Goal: Task Accomplishment & Management: Complete application form

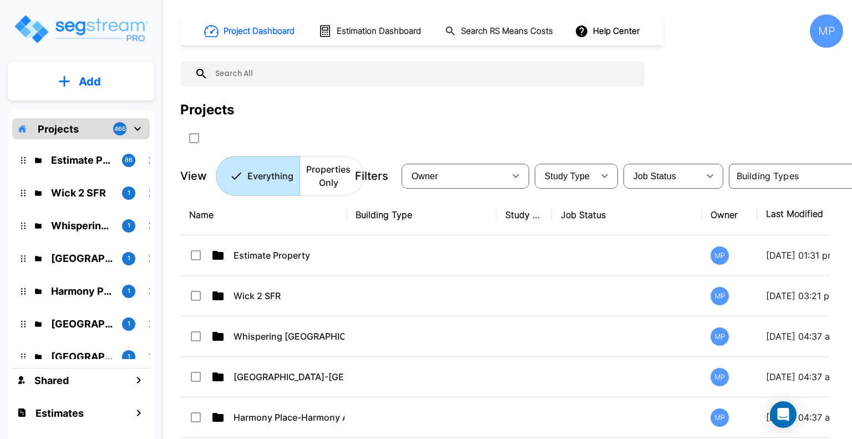
click at [69, 83] on icon "mailbox folders" at bounding box center [64, 81] width 11 height 12
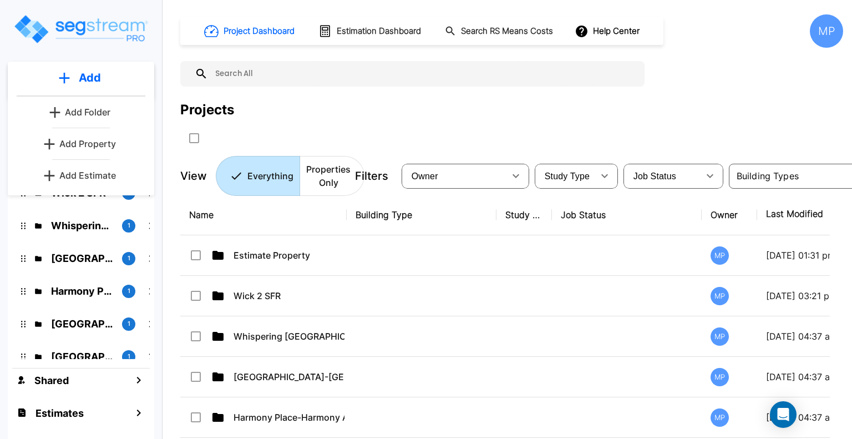
click at [88, 145] on p "Add Property" at bounding box center [87, 143] width 57 height 13
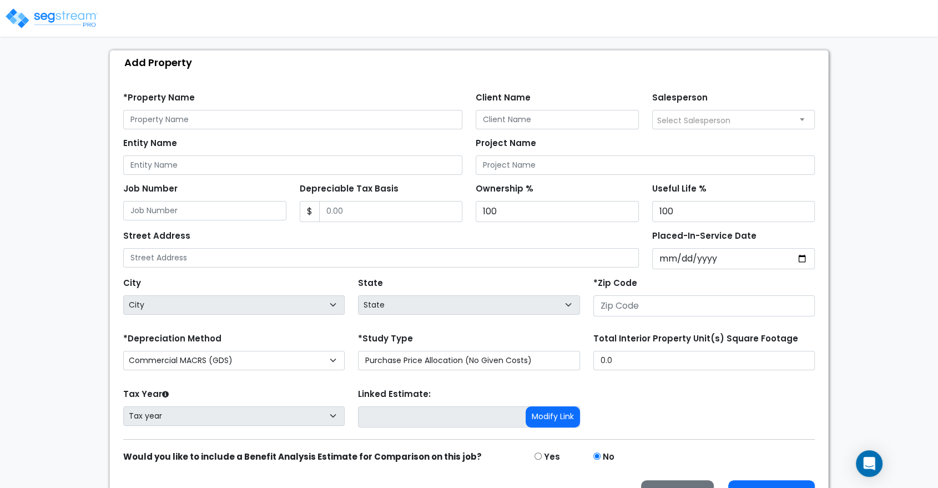
scroll to position [123, 0]
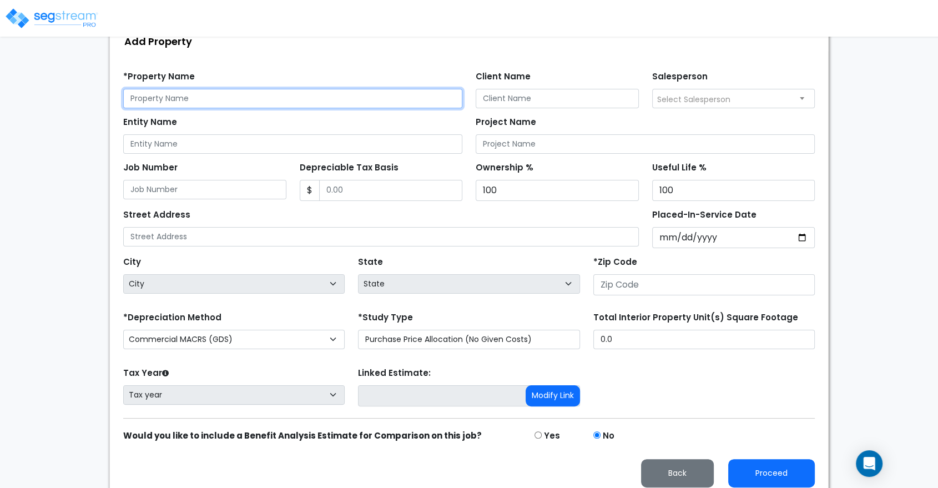
click at [178, 99] on input "text" at bounding box center [292, 98] width 339 height 19
type input "[STREET_ADDRESS]"
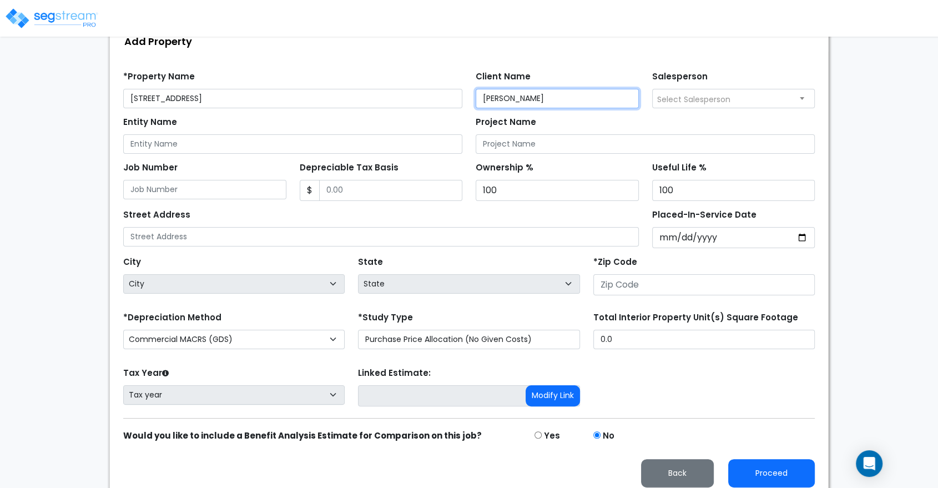
type input "[PERSON_NAME]"
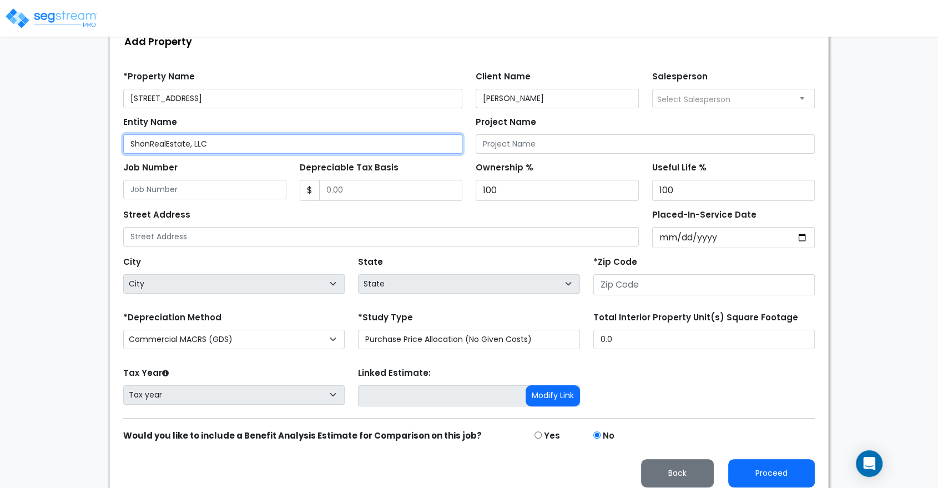
type input "ShonRealEstate, LLC"
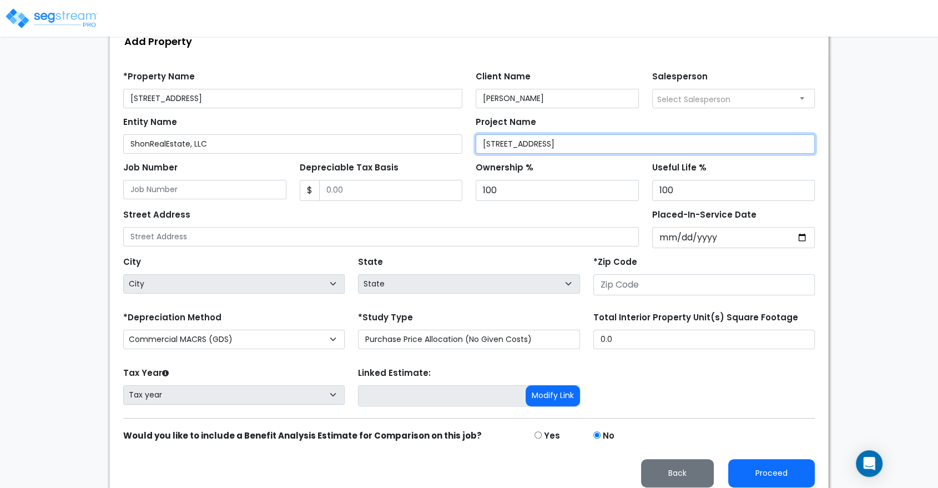
type input "[STREET_ADDRESS]"
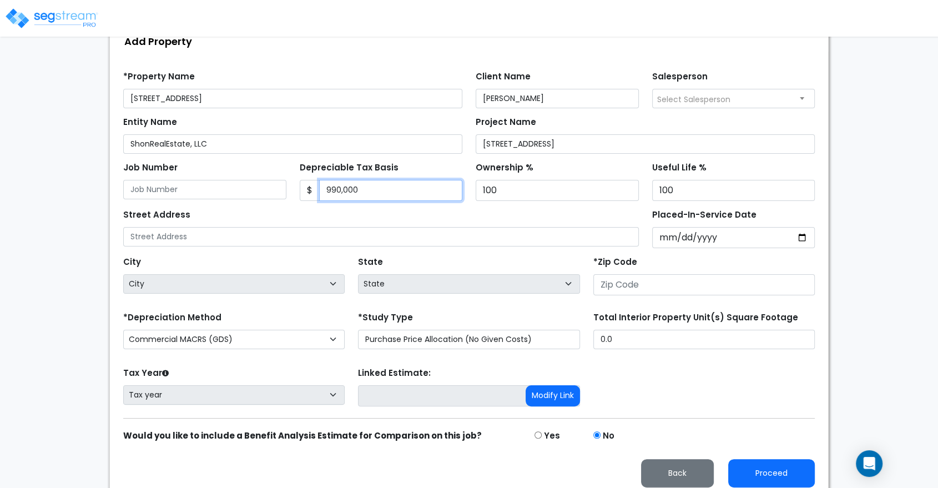
type input "990,000"
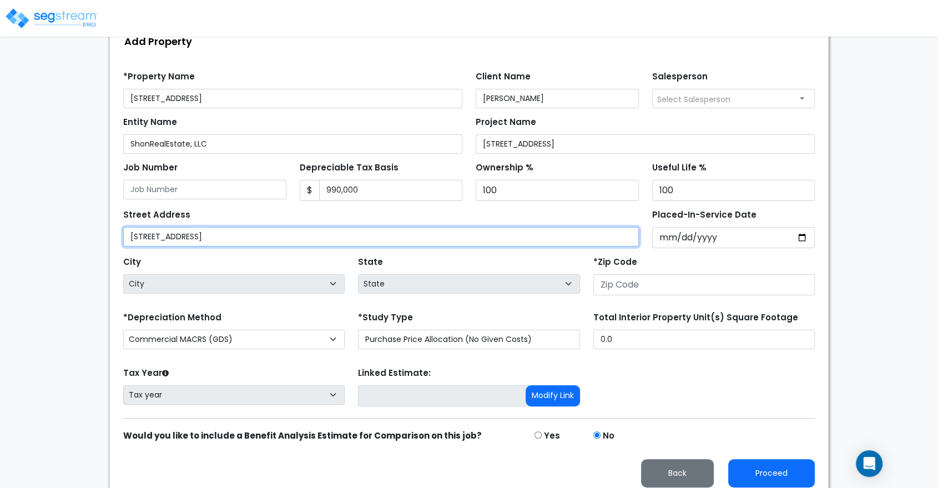
type input "[STREET_ADDRESS]"
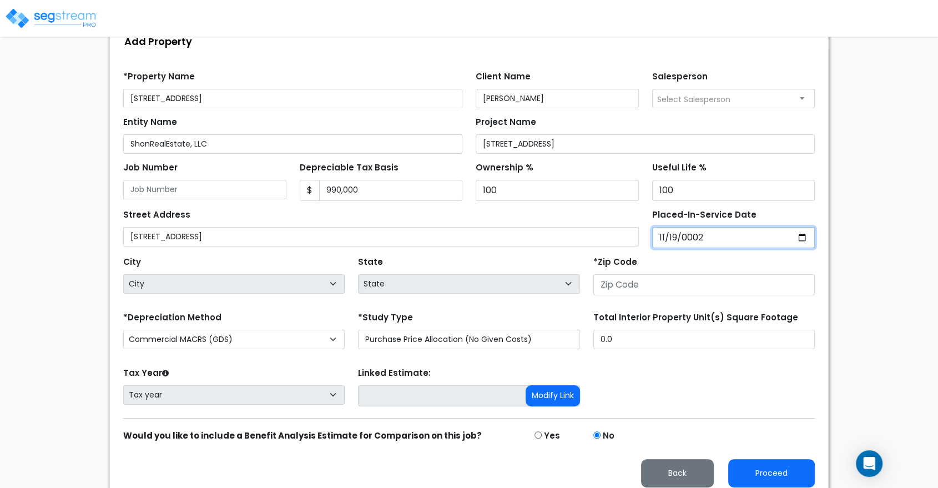
type input "0020-11-19"
select select "20"
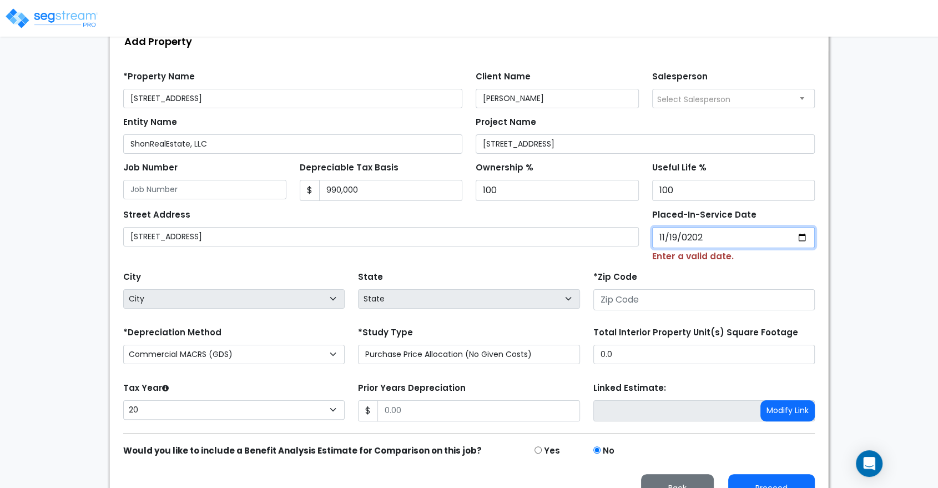
type input "[DATE]"
select select "2020"
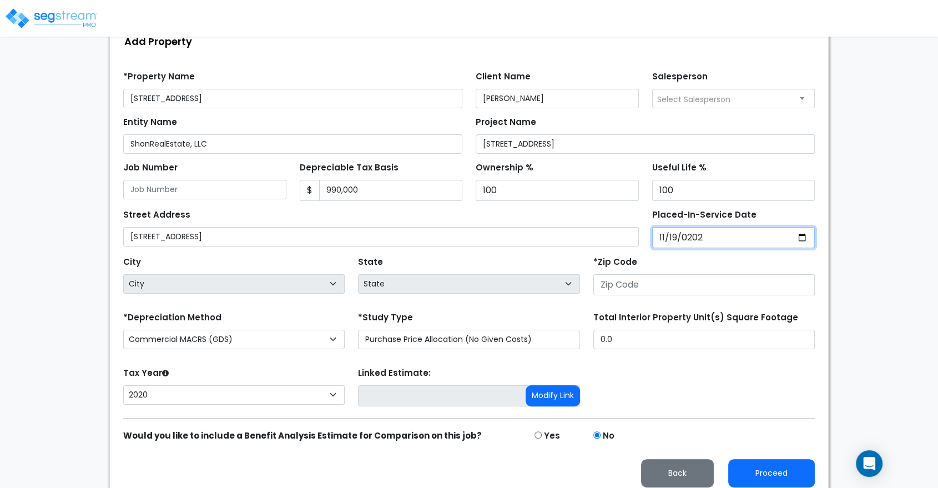
type input "202020-11-19"
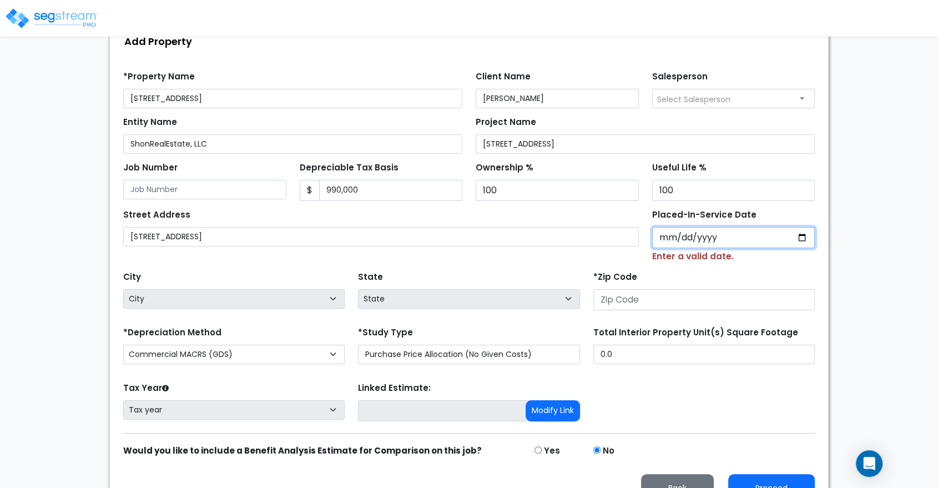
click at [669, 239] on input "Placed-In-Service Date" at bounding box center [733, 237] width 163 height 21
type input "0020-11-19"
select select "20"
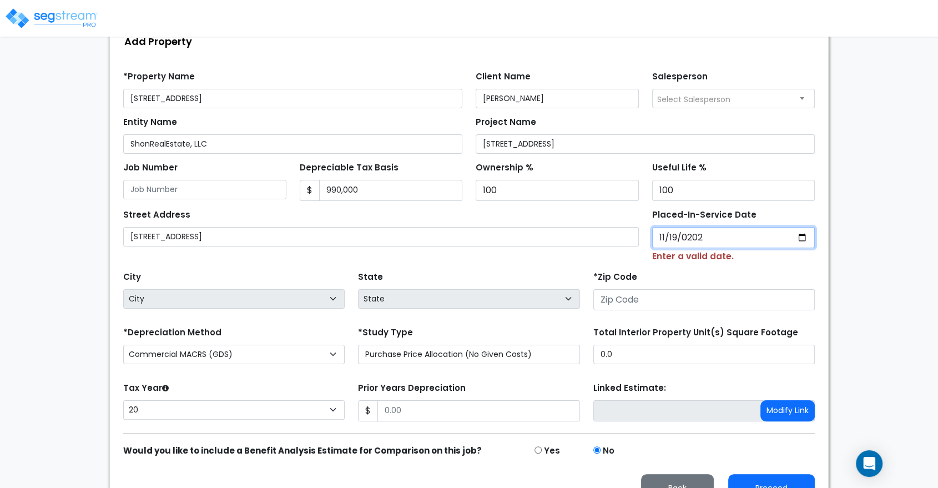
type input "[DATE]"
select select "2020"
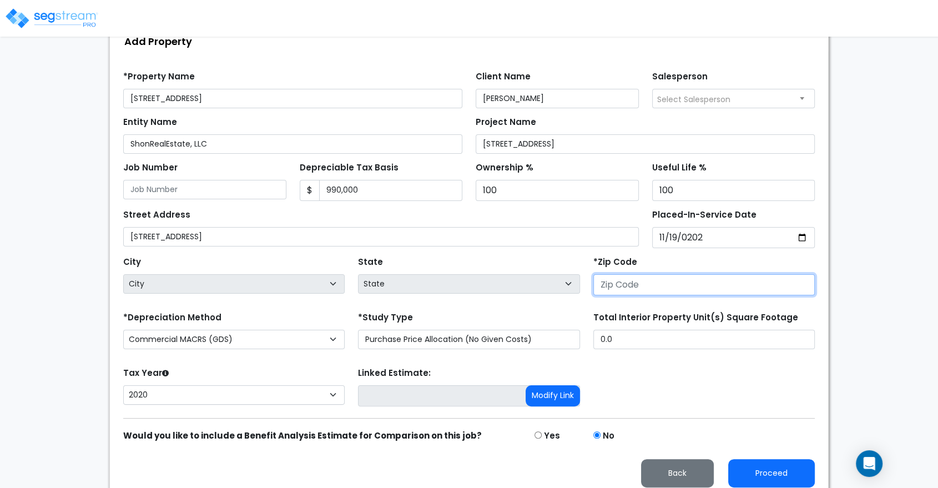
click at [653, 289] on input "number" at bounding box center [703, 284] width 221 height 21
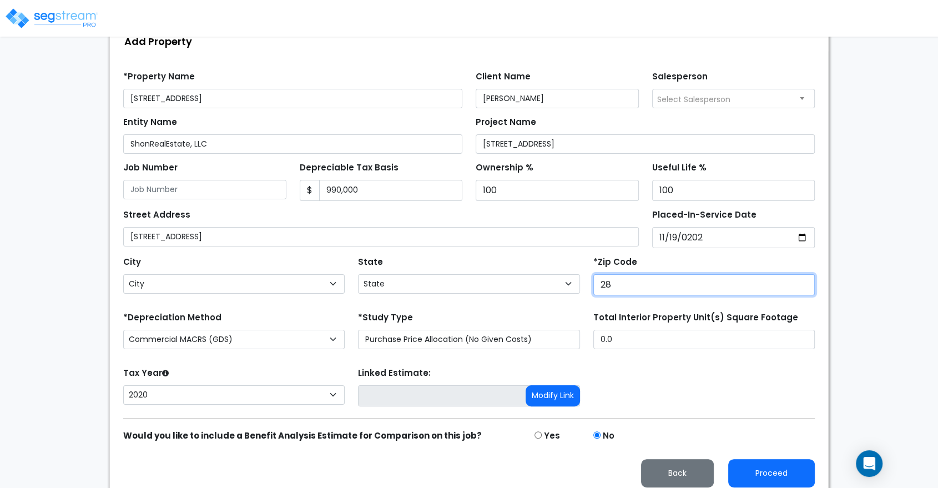
type input "280"
select select "NC"
type input "28092"
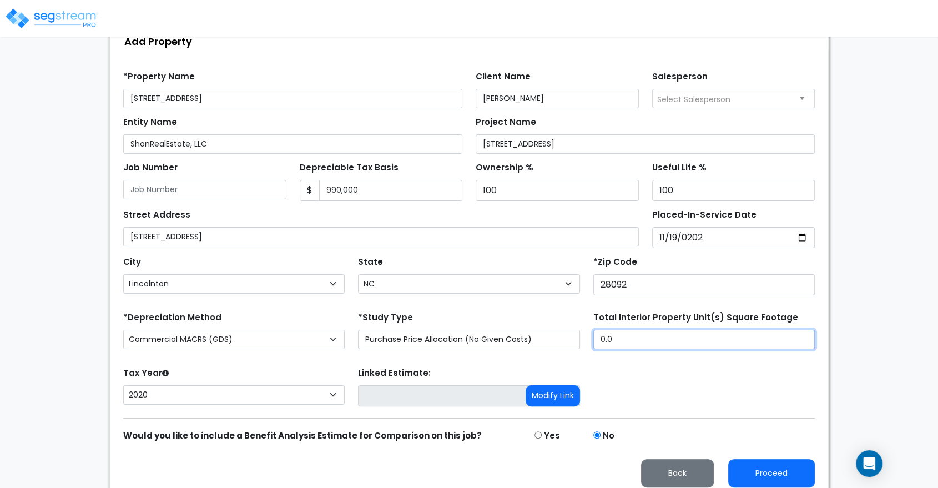
click at [653, 335] on input "0.0" at bounding box center [703, 339] width 221 height 19
drag, startPoint x: 615, startPoint y: 333, endPoint x: 599, endPoint y: 337, distance: 17.1
click at [599, 337] on input "0.0" at bounding box center [703, 339] width 221 height 19
type input "60,266"
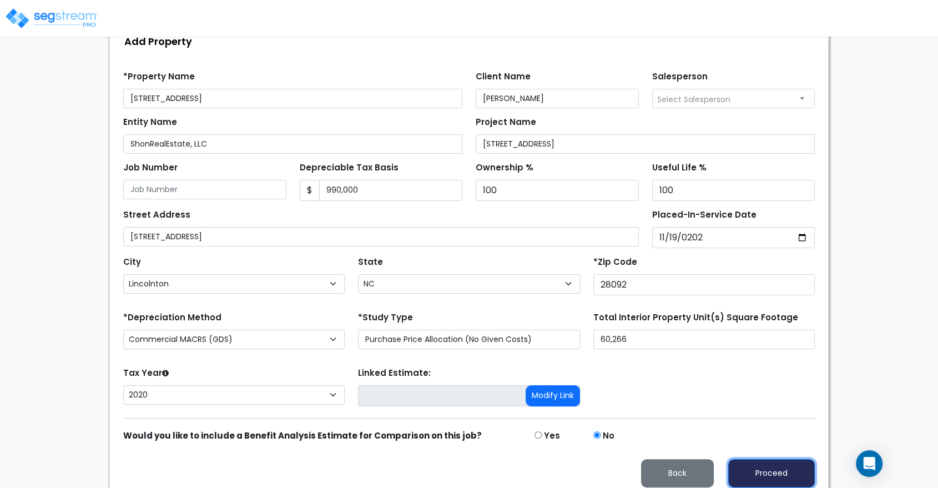
click at [781, 438] on button "Proceed" at bounding box center [771, 473] width 87 height 28
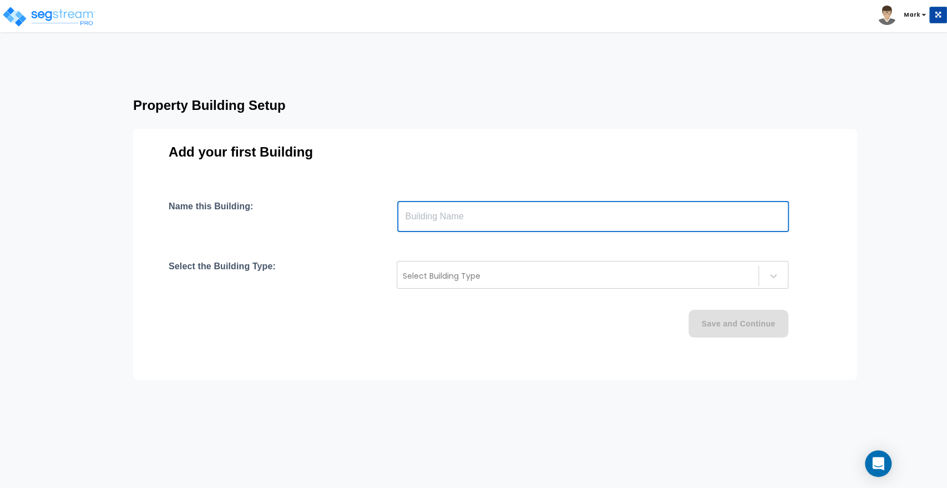
click at [463, 222] on input "text" at bounding box center [593, 216] width 392 height 31
type input "1574 Startown"
click at [525, 269] on div "Select Building Type" at bounding box center [577, 276] width 361 height 18
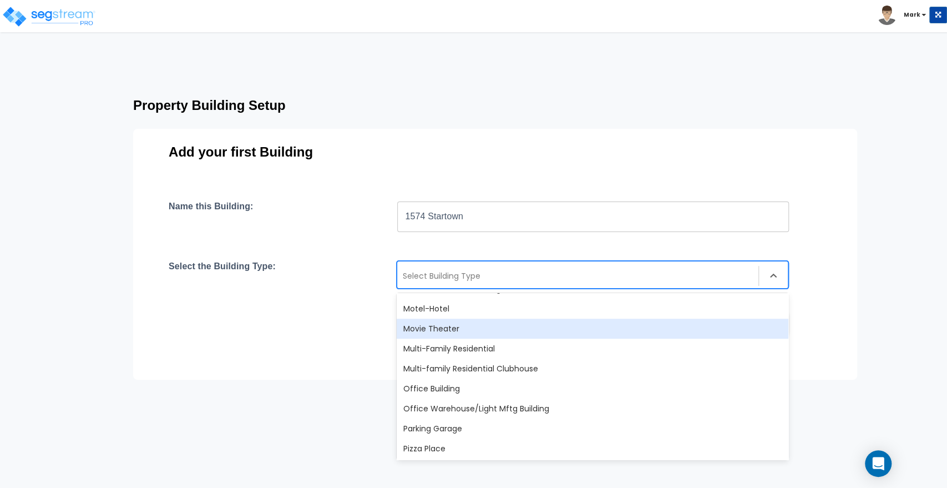
scroll to position [678, 0]
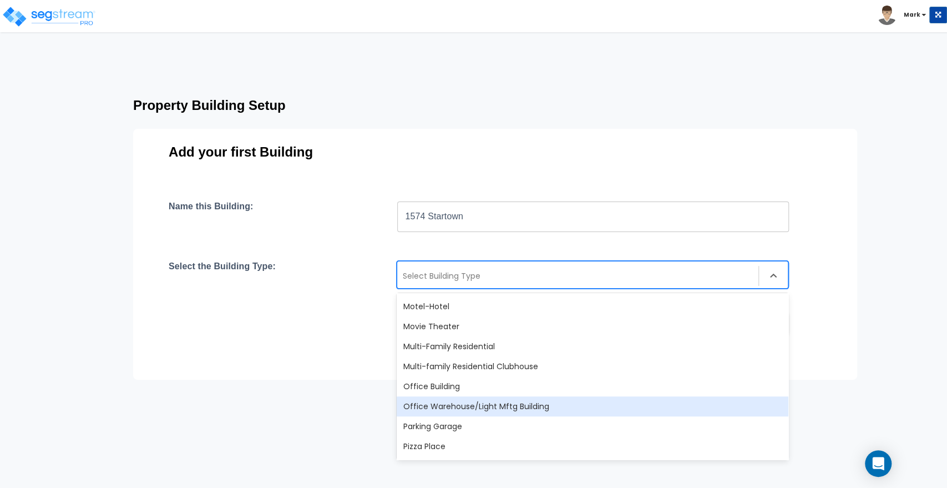
click at [493, 414] on div "Office Warehouse/Light Mftg Building" at bounding box center [593, 406] width 392 height 20
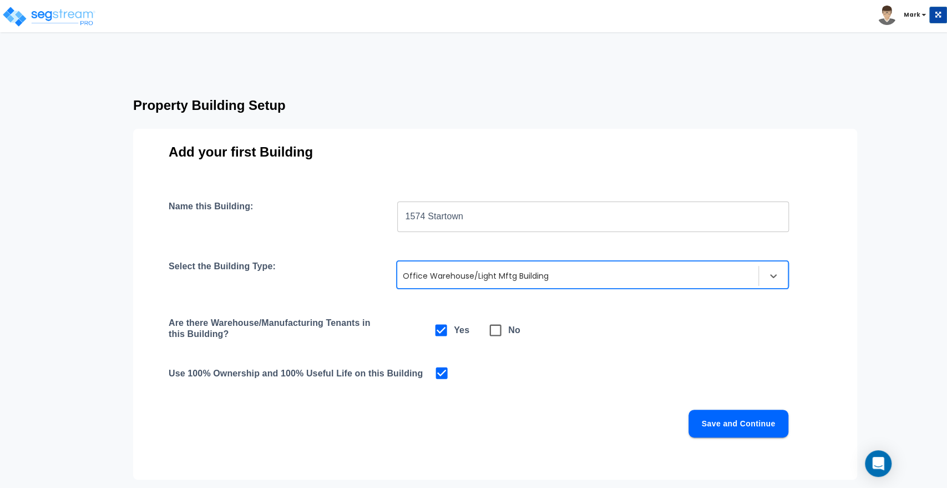
click at [722, 421] on button "Save and Continue" at bounding box center [739, 423] width 100 height 28
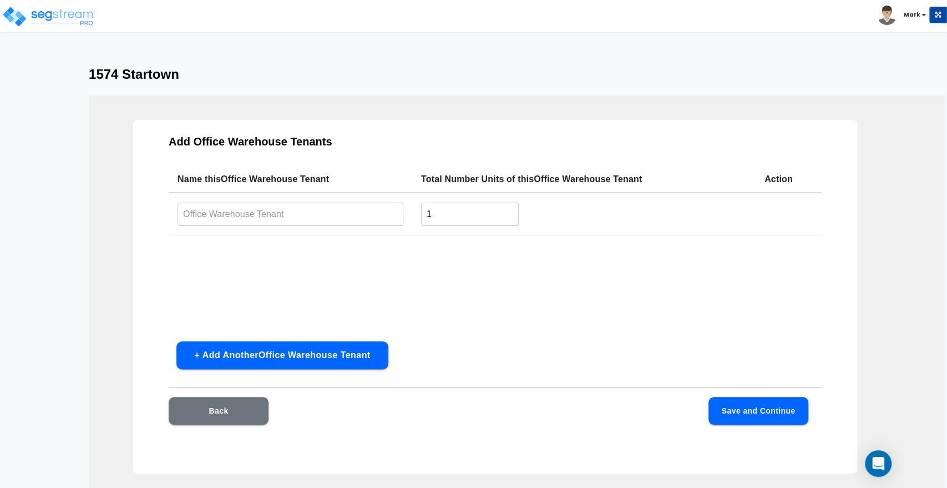
click at [285, 216] on input "text" at bounding box center [291, 214] width 226 height 24
type input "S"
type input "CSC Bearing"
click at [770, 409] on button "Save and Continue" at bounding box center [759, 411] width 100 height 28
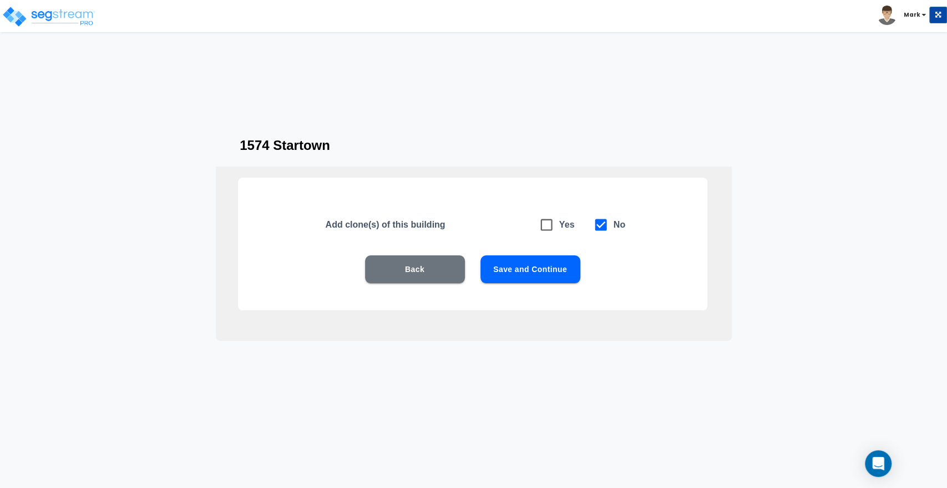
click at [528, 267] on button "Save and Continue" at bounding box center [531, 269] width 100 height 28
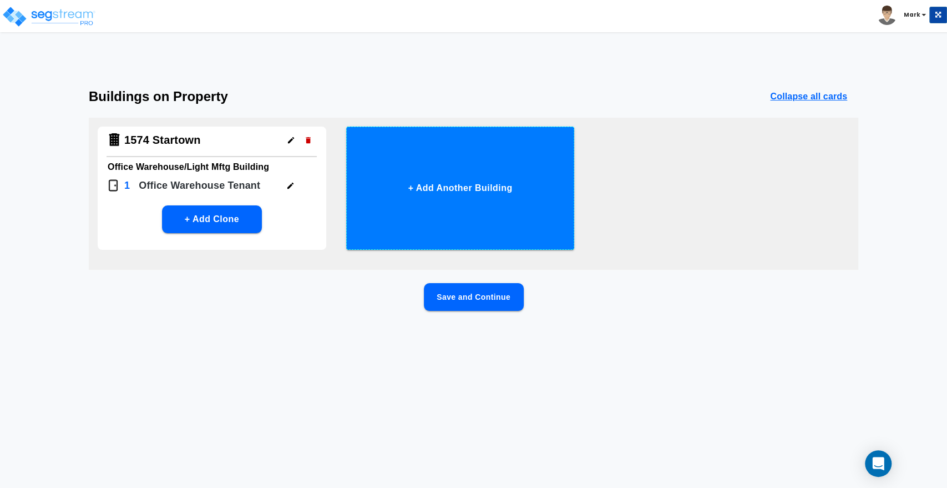
click at [468, 193] on button "+ Add Another Building" at bounding box center [460, 188] width 229 height 123
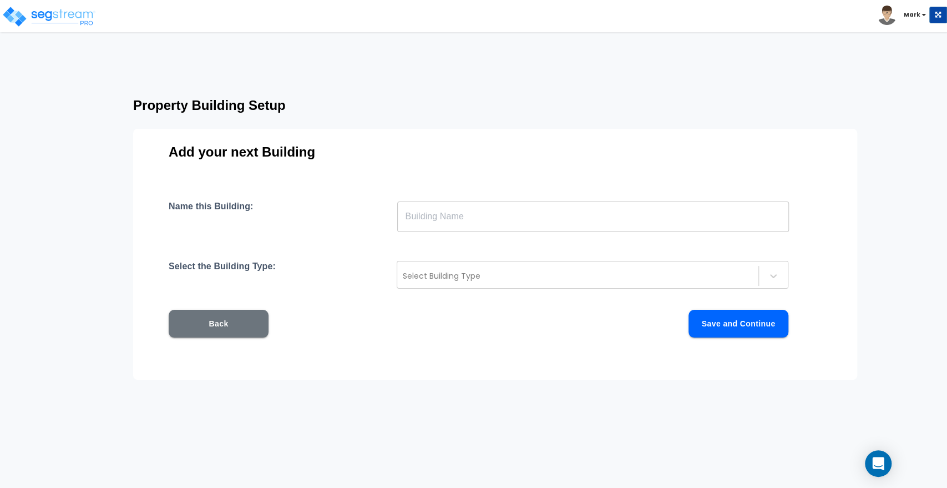
click at [482, 218] on input "text" at bounding box center [593, 216] width 392 height 31
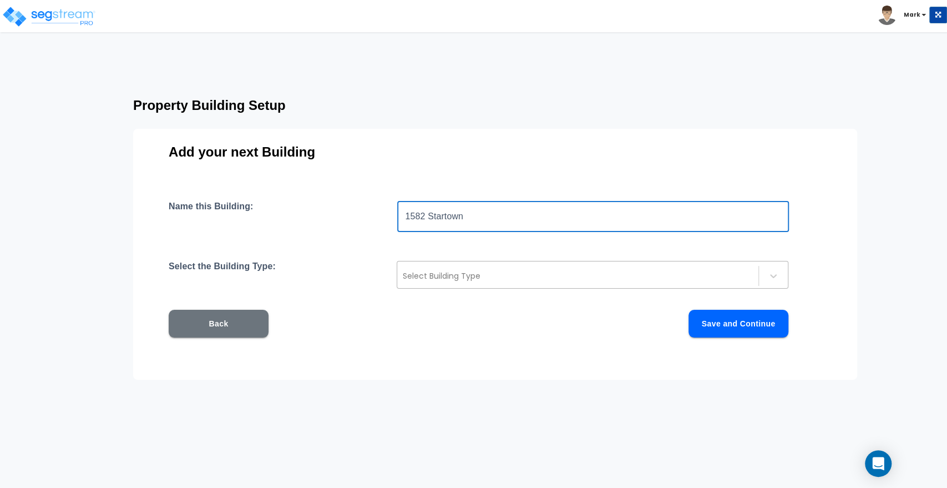
type input "1582 Startown"
click at [577, 274] on div at bounding box center [578, 275] width 350 height 13
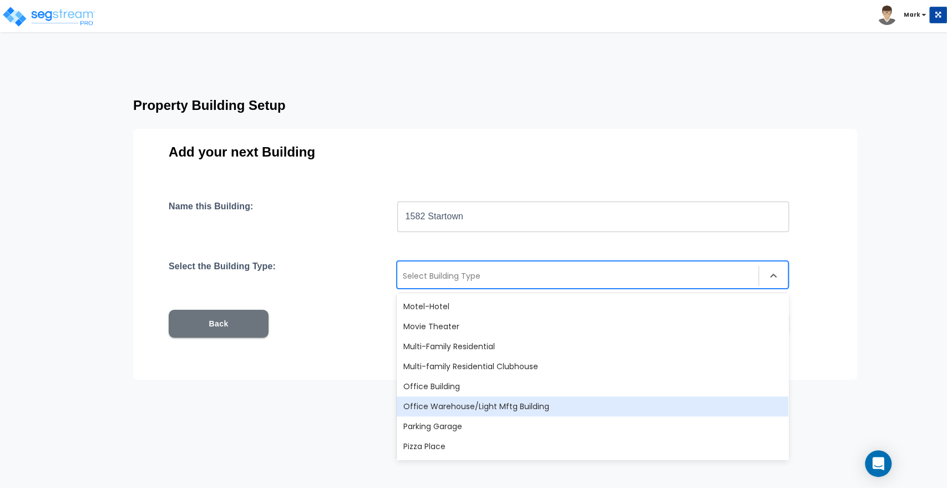
click at [504, 406] on div "Office Warehouse/Light Mftg Building" at bounding box center [593, 406] width 392 height 20
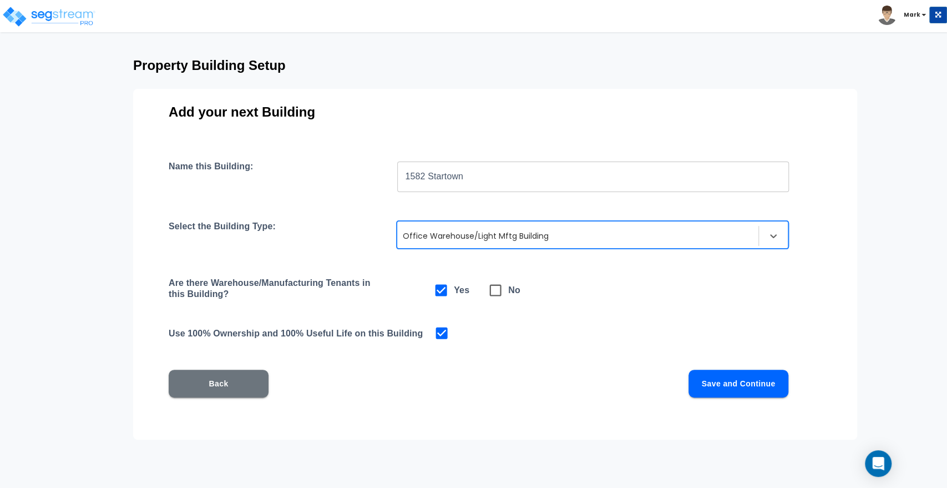
scroll to position [62, 0]
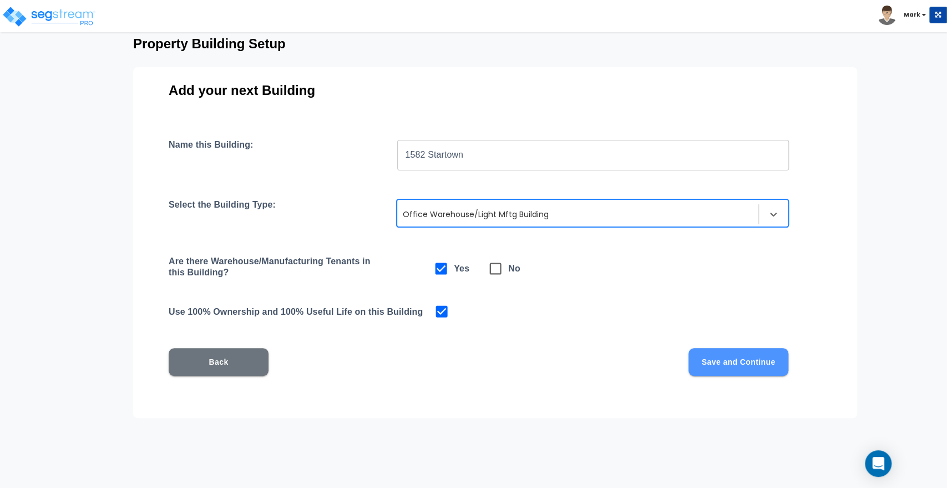
click at [732, 358] on button "Save and Continue" at bounding box center [739, 362] width 100 height 28
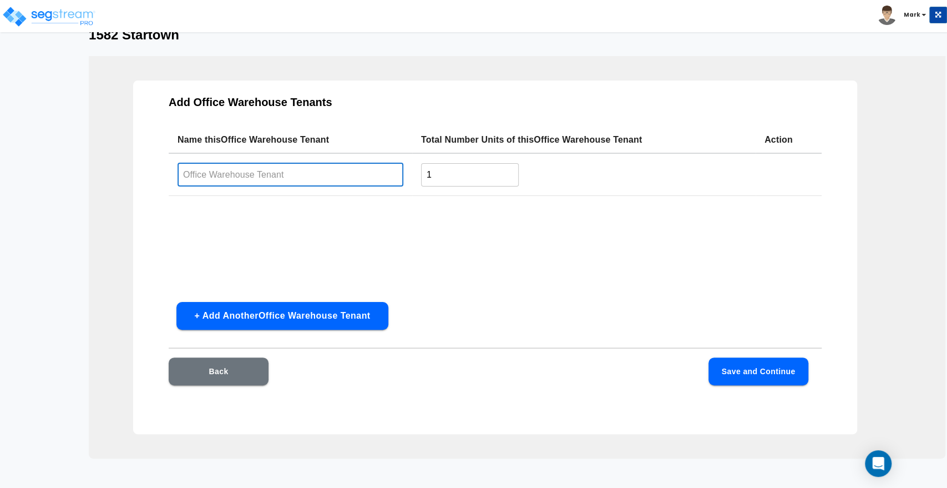
click at [191, 180] on input "text" at bounding box center [291, 175] width 226 height 24
type input "LeeBoy"
click at [739, 372] on button "Save and Continue" at bounding box center [759, 371] width 100 height 28
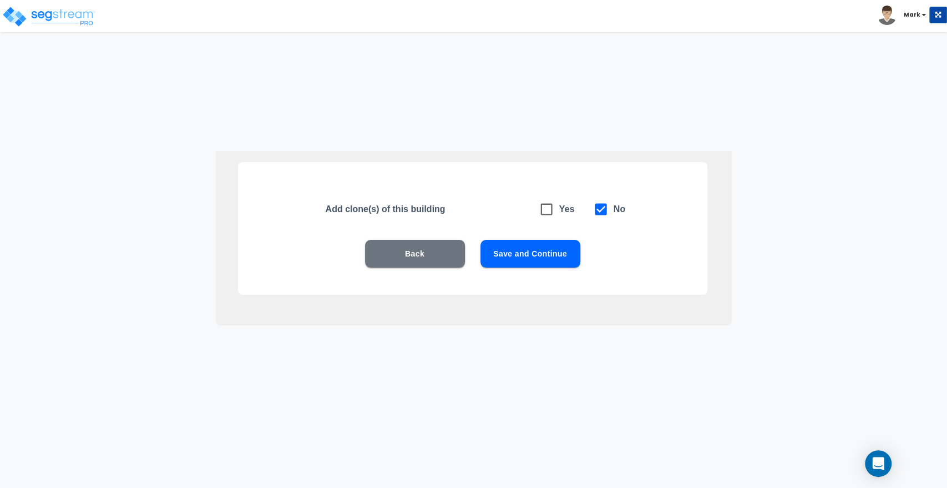
scroll to position [0, 0]
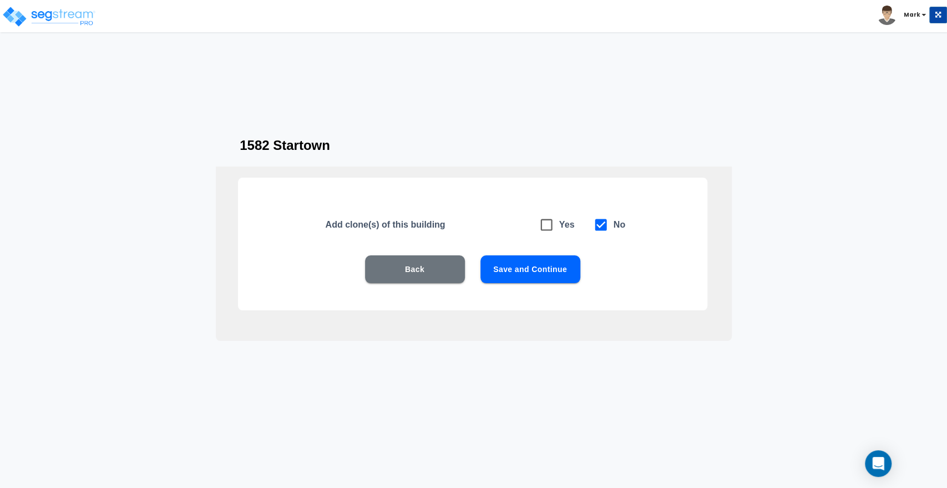
click at [524, 265] on button "Save and Continue" at bounding box center [531, 269] width 100 height 28
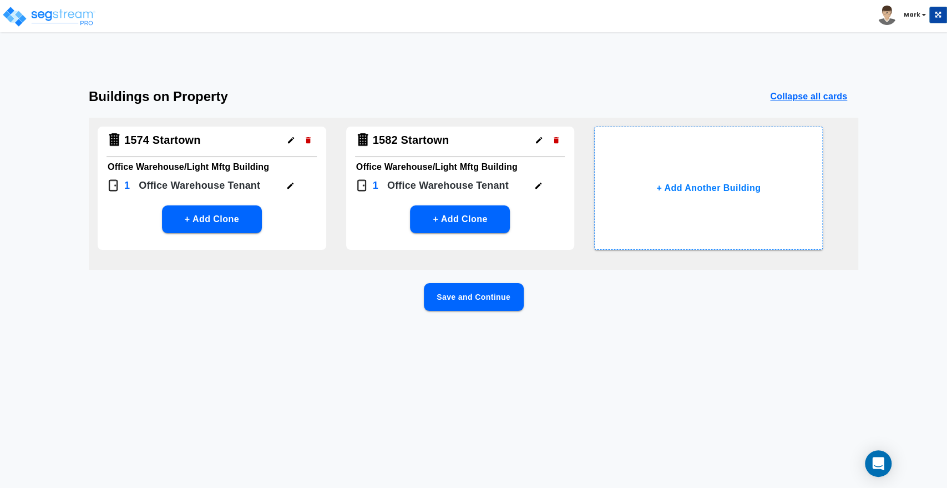
click at [483, 303] on button "Save and Continue" at bounding box center [474, 297] width 100 height 28
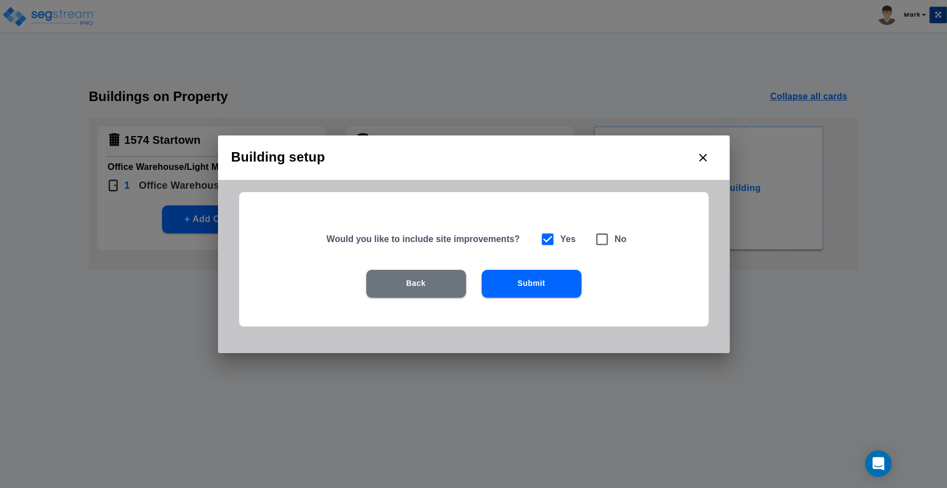
click at [531, 282] on button "Submit" at bounding box center [532, 284] width 100 height 28
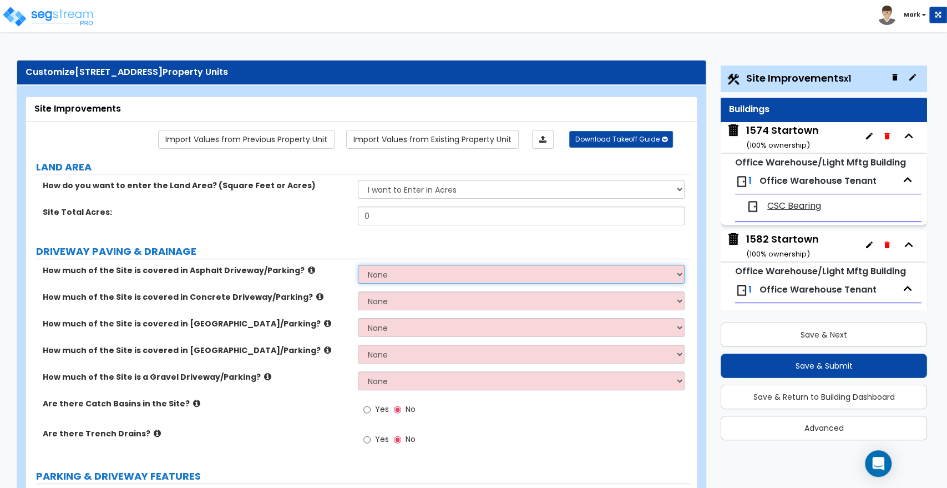
click at [392, 272] on select "None I want to Enter an Approximate Percentage I want to Enter the Square Foota…" at bounding box center [521, 274] width 326 height 19
select select "2"
click at [358, 265] on select "None I want to Enter an Approximate Percentage I want to Enter the Square Foota…" at bounding box center [521, 274] width 326 height 19
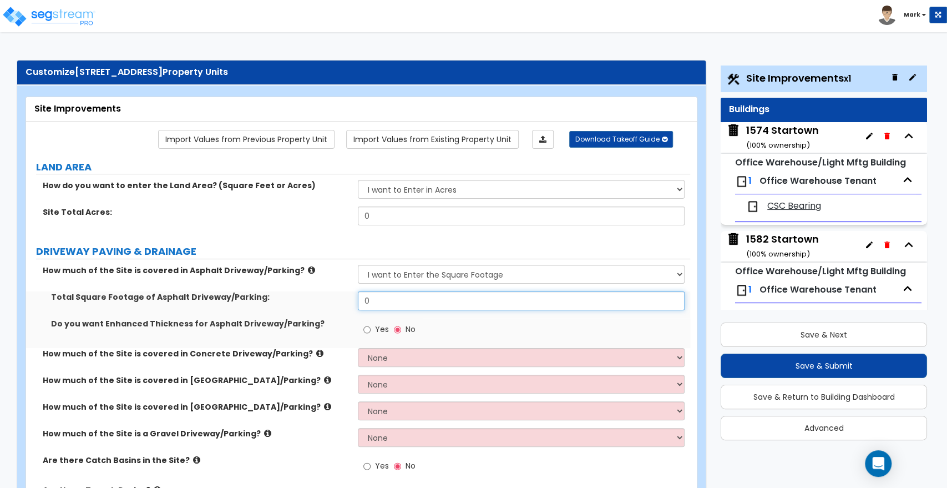
drag, startPoint x: 391, startPoint y: 299, endPoint x: 310, endPoint y: 305, distance: 80.7
click at [310, 305] on div "Total Square Footage of Asphalt Driveway/Parking: 0" at bounding box center [358, 304] width 664 height 27
type input "28,480"
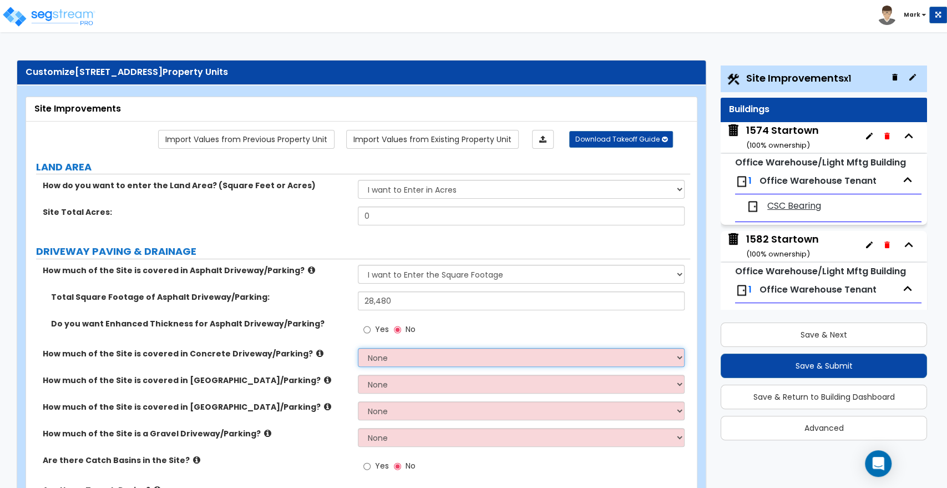
click at [408, 357] on select "None I want to Enter an Approximate Percentage I want to Enter the Square Foota…" at bounding box center [521, 357] width 326 height 19
select select "2"
click at [358, 348] on select "None I want to Enter an Approximate Percentage I want to Enter the Square Foota…" at bounding box center [521, 357] width 326 height 19
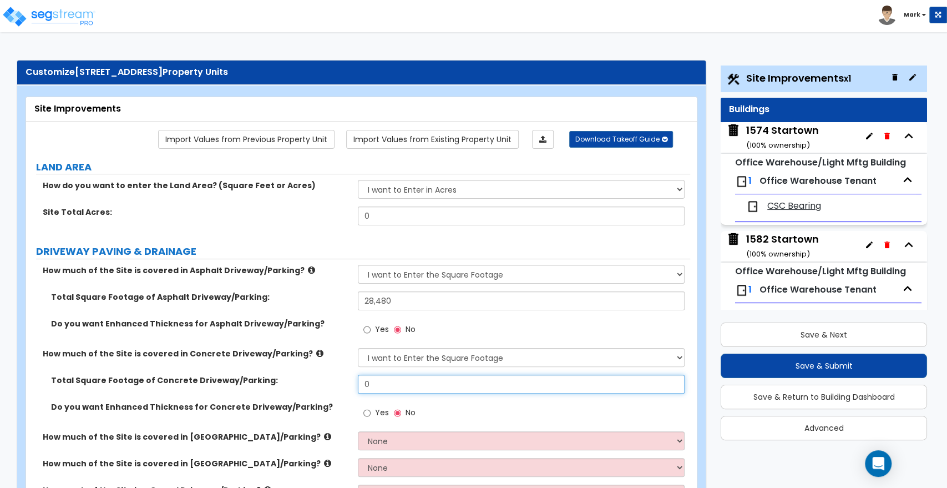
drag, startPoint x: 390, startPoint y: 387, endPoint x: 315, endPoint y: 386, distance: 75.5
click at [315, 386] on div "Total Square Footage of Concrete Driveway/Parking: 0" at bounding box center [358, 388] width 664 height 27
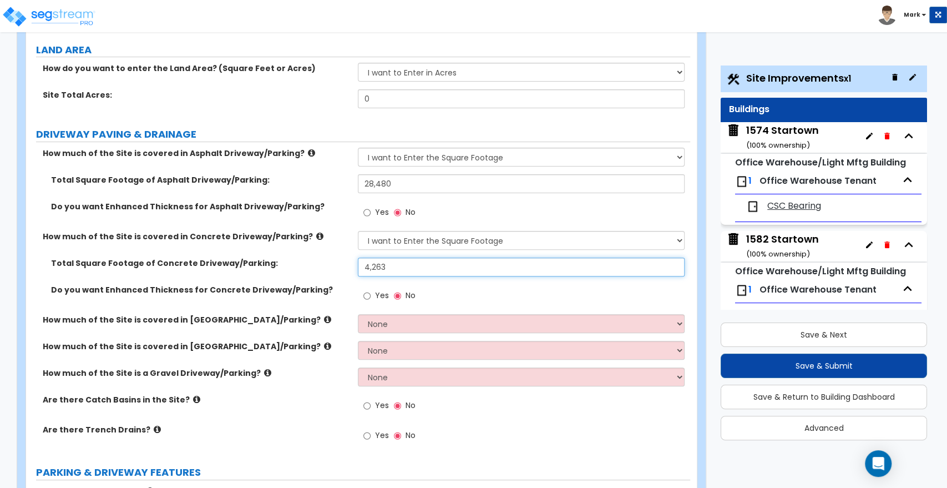
scroll to position [123, 0]
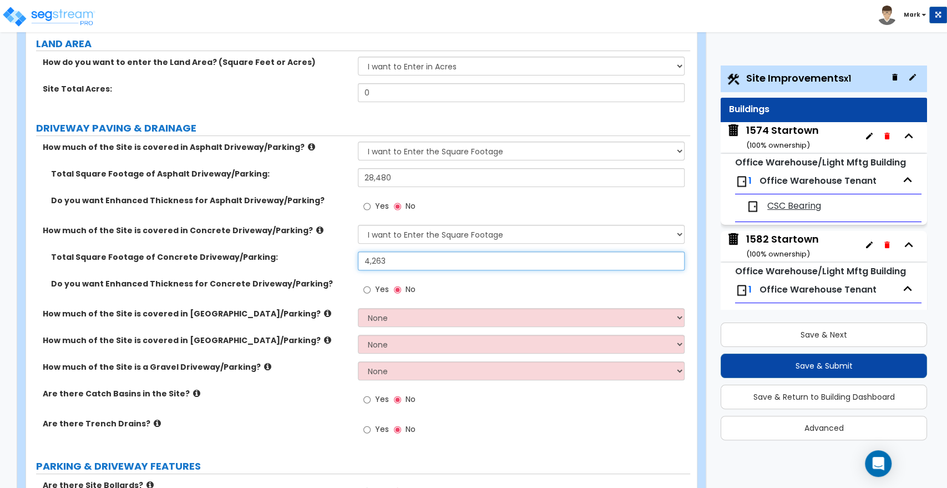
type input "4,263"
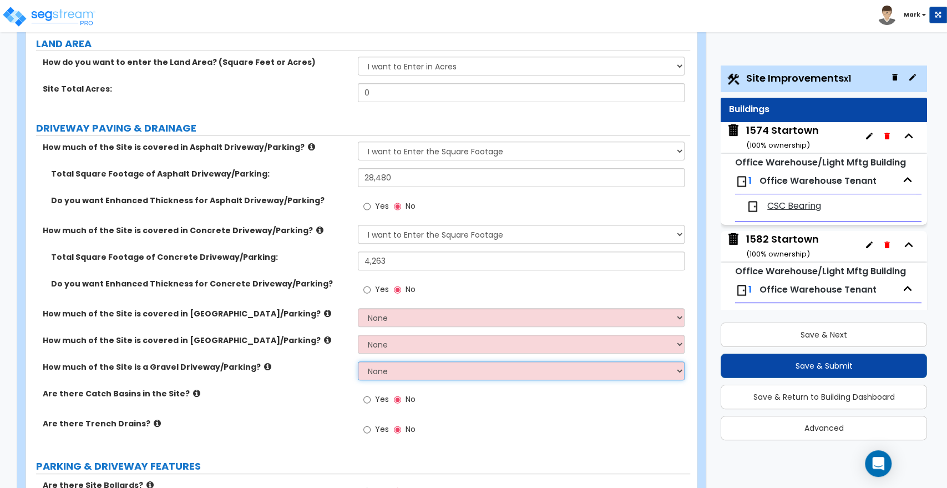
click at [382, 371] on select "None I want to Enter an Approximate Percentage I want to Enter the Square Foota…" at bounding box center [521, 370] width 326 height 19
select select "2"
click at [358, 361] on select "None I want to Enter an Approximate Percentage I want to Enter the Square Foota…" at bounding box center [521, 370] width 326 height 19
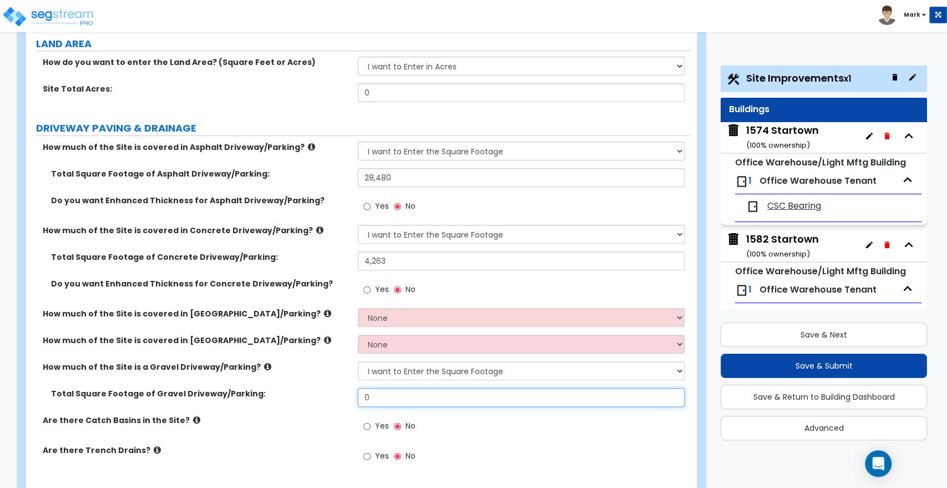
drag, startPoint x: 366, startPoint y: 396, endPoint x: 294, endPoint y: 399, distance: 72.8
click at [294, 399] on div "Total Square Footage of Gravel Driveway/Parking: 0" at bounding box center [358, 401] width 664 height 27
type input "3,048"
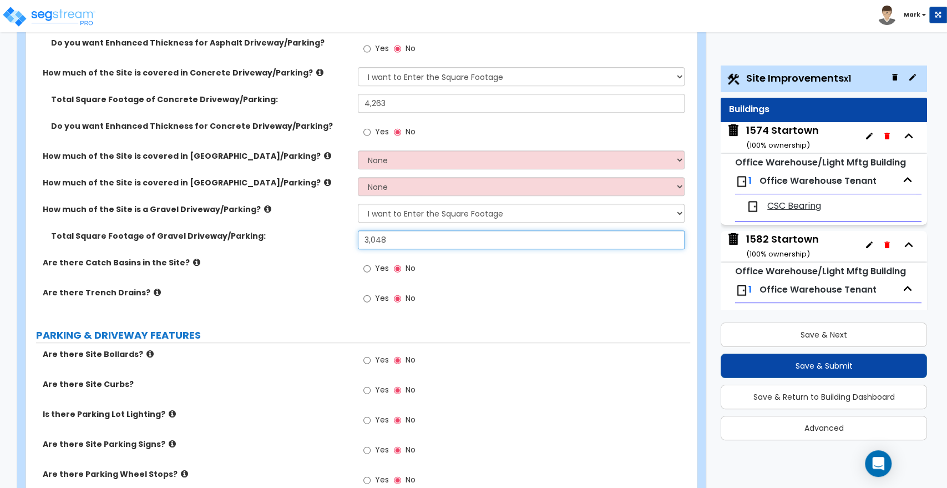
scroll to position [308, 0]
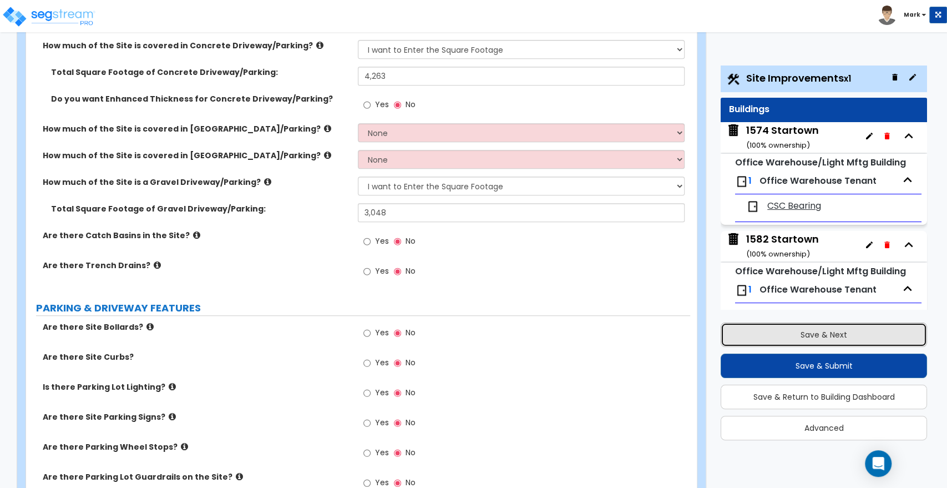
click at [857, 335] on button "Save & Next" at bounding box center [824, 334] width 206 height 24
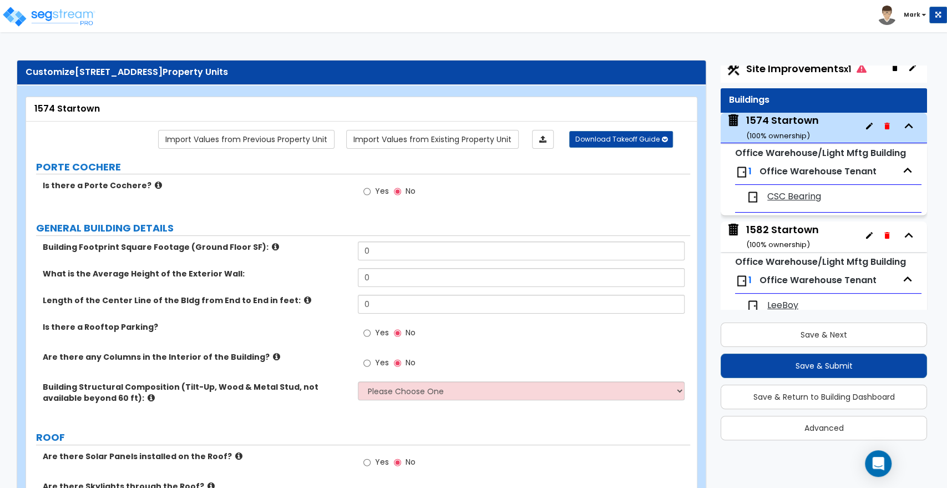
scroll to position [0, 0]
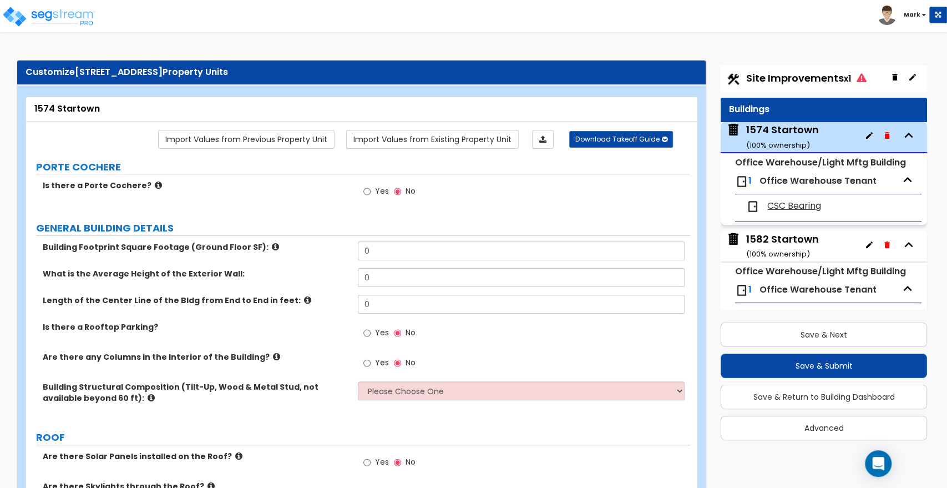
click at [798, 74] on span "Site Improvements x1" at bounding box center [806, 78] width 120 height 14
select select "2"
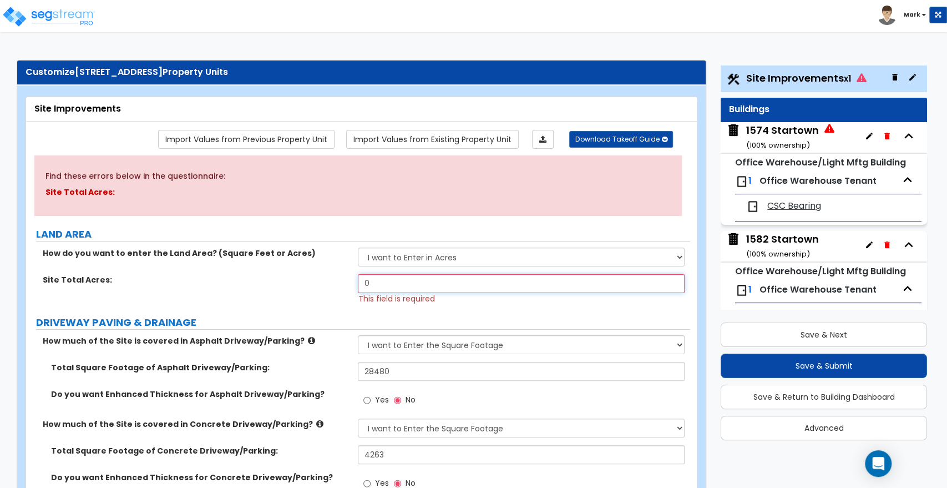
drag, startPoint x: 391, startPoint y: 280, endPoint x: 311, endPoint y: 283, distance: 80.5
click at [311, 283] on div "Site Total Acres: 0 This field is required" at bounding box center [358, 289] width 664 height 30
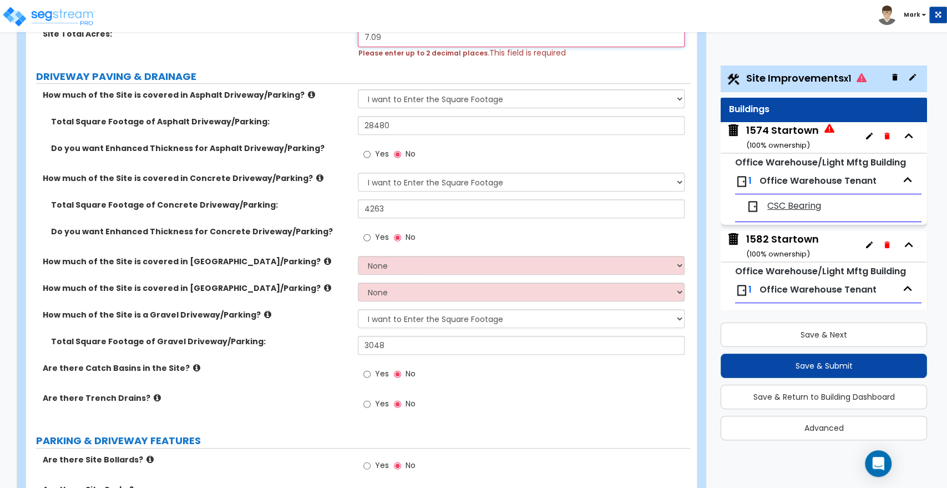
scroll to position [370, 0]
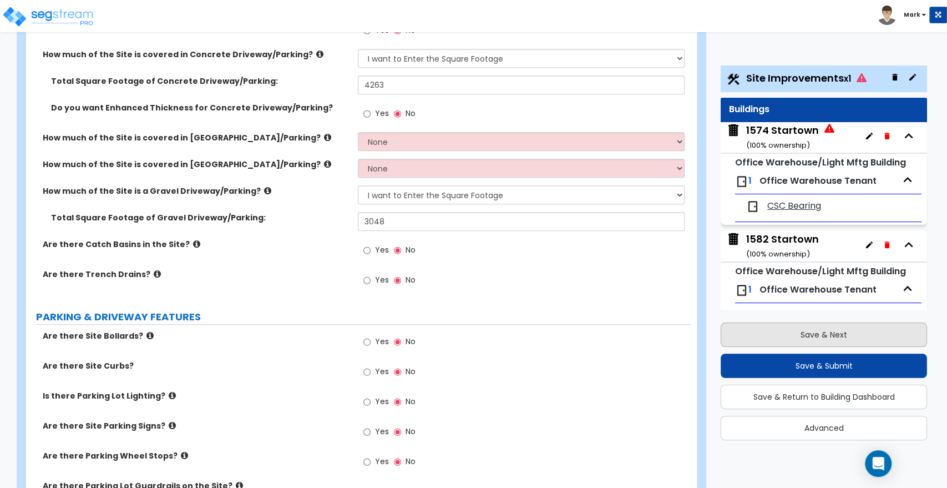
type input "7.09"
click at [814, 332] on button "Save & Next" at bounding box center [824, 334] width 206 height 24
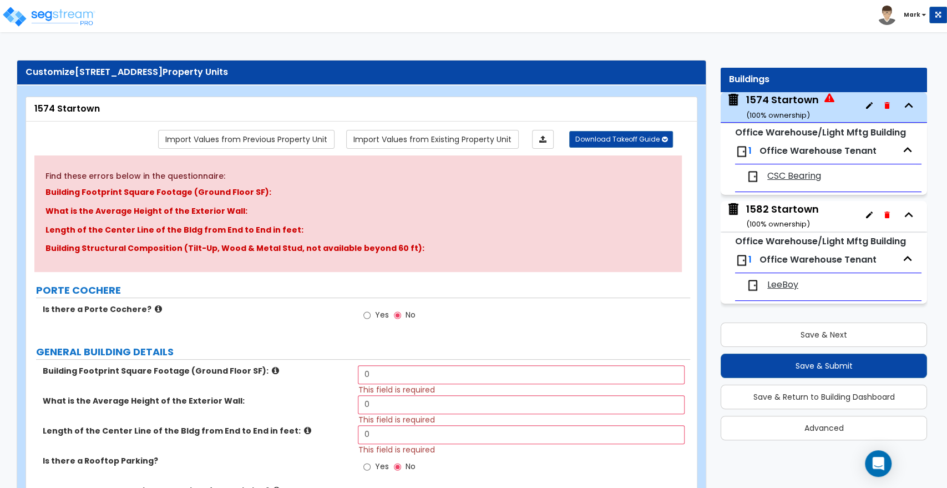
scroll to position [0, 0]
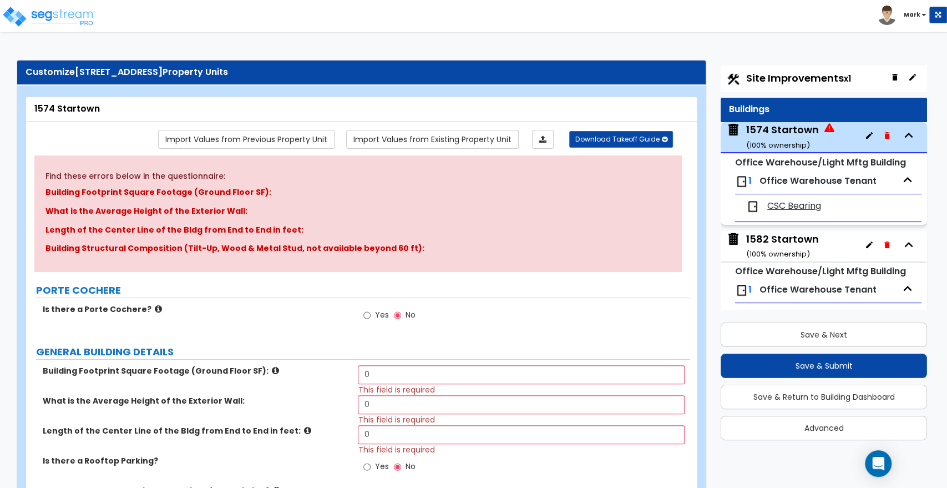
click at [795, 83] on span "Site Improvements x1" at bounding box center [798, 78] width 105 height 14
select select "2"
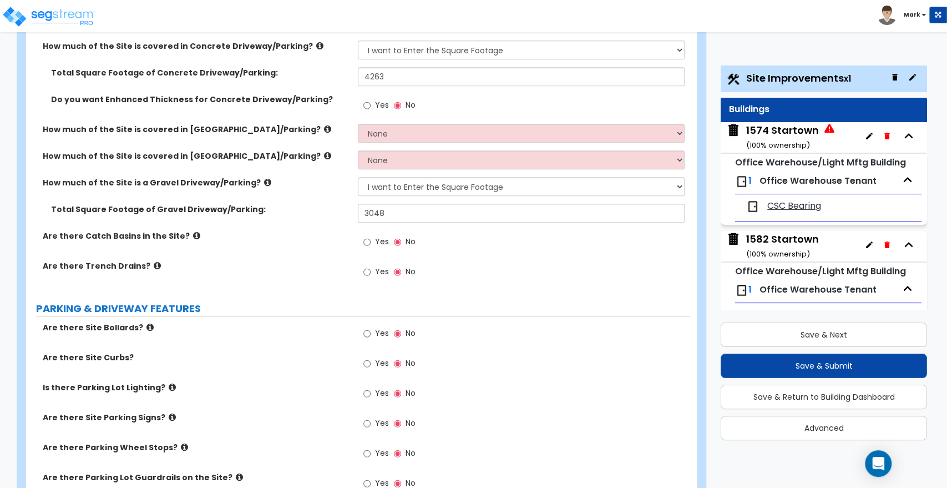
scroll to position [308, 0]
